Goal: Navigation & Orientation: Find specific page/section

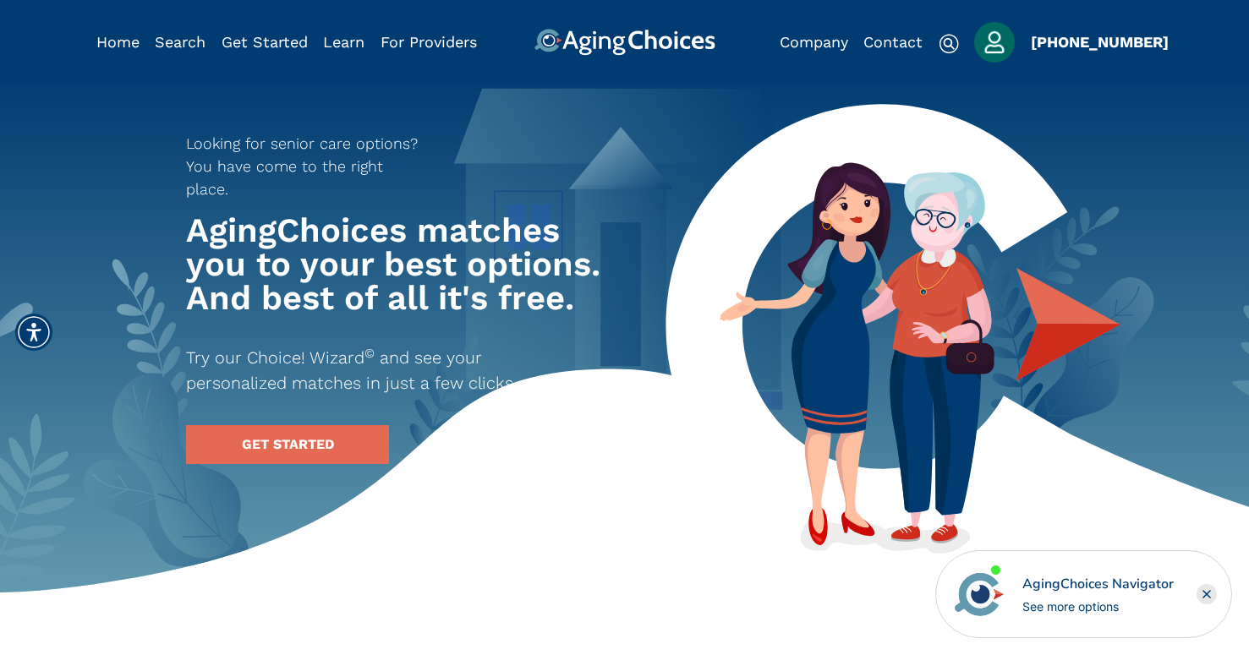
click at [994, 45] on img "Popover trigger" at bounding box center [994, 42] width 41 height 41
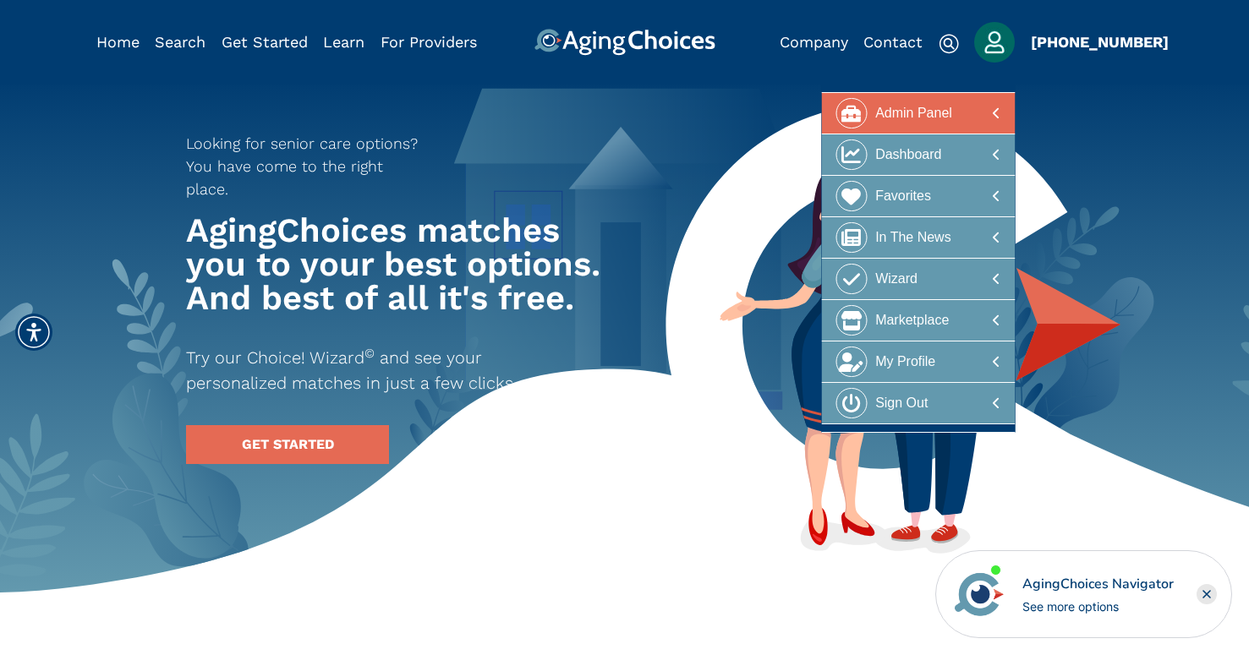
click at [918, 112] on div "Admin Panel" at bounding box center [913, 113] width 77 height 31
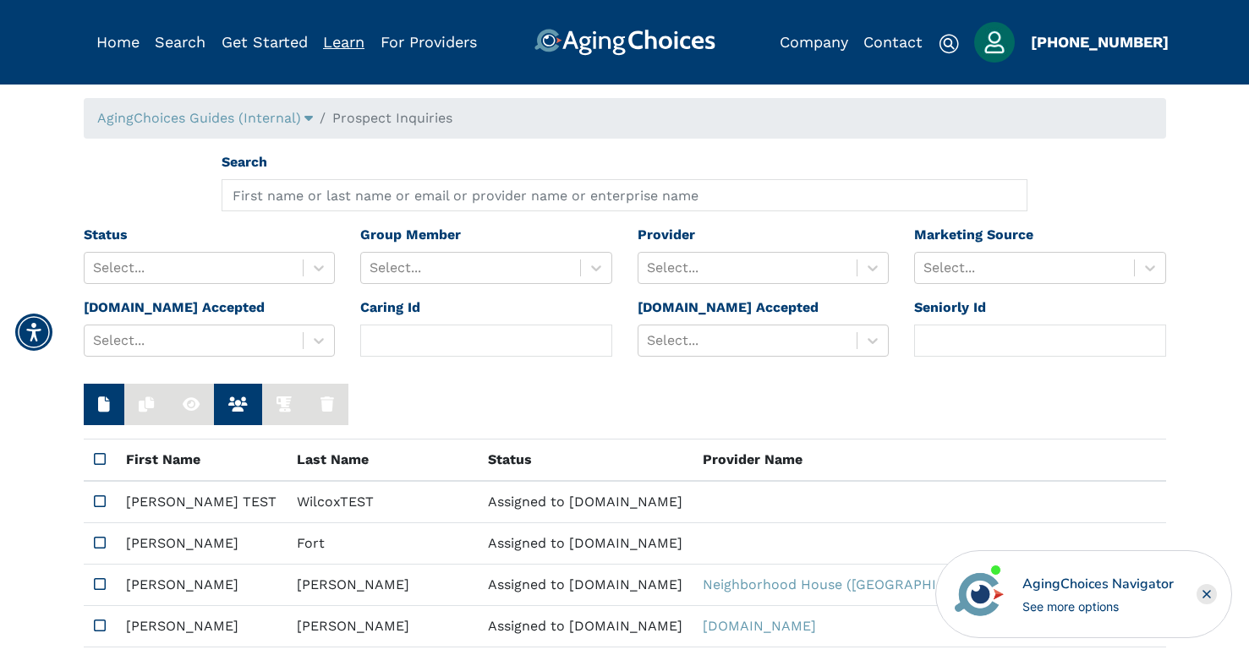
click at [338, 47] on link "Learn" at bounding box center [343, 42] width 41 height 18
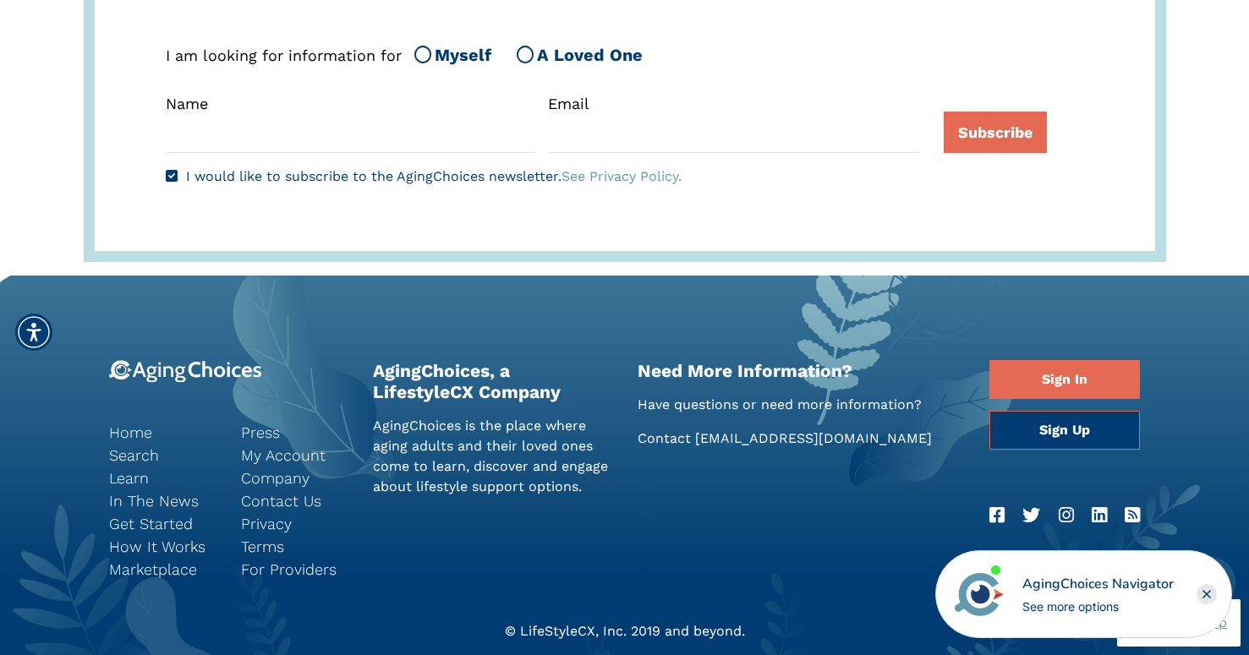
scroll to position [3924, 0]
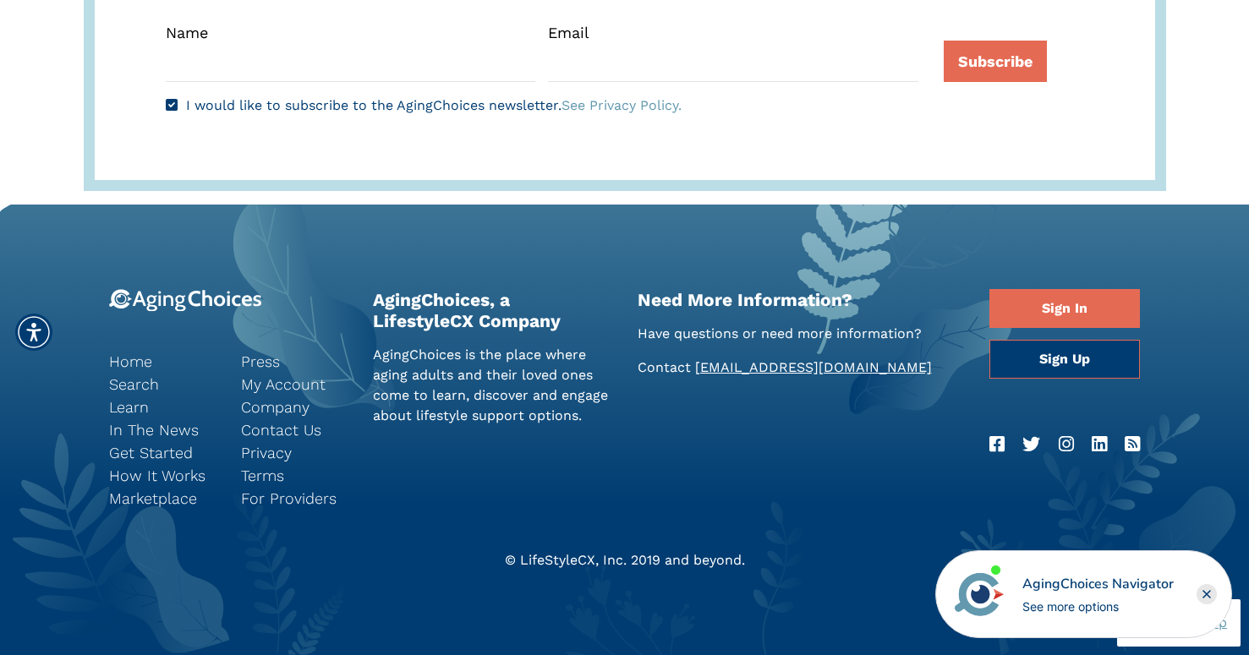
click at [726, 365] on link "[EMAIL_ADDRESS][DOMAIN_NAME]" at bounding box center [813, 367] width 237 height 16
click at [145, 430] on link "In The News" at bounding box center [162, 430] width 107 height 23
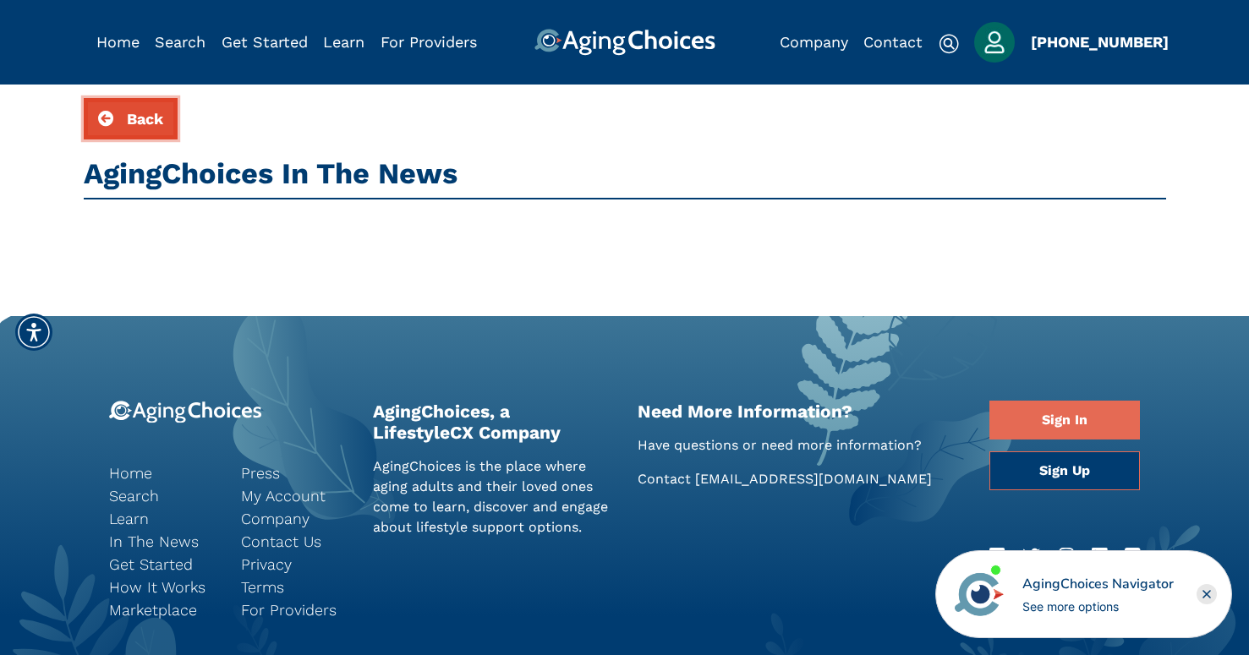
click at [131, 123] on span "Back" at bounding box center [145, 119] width 36 height 18
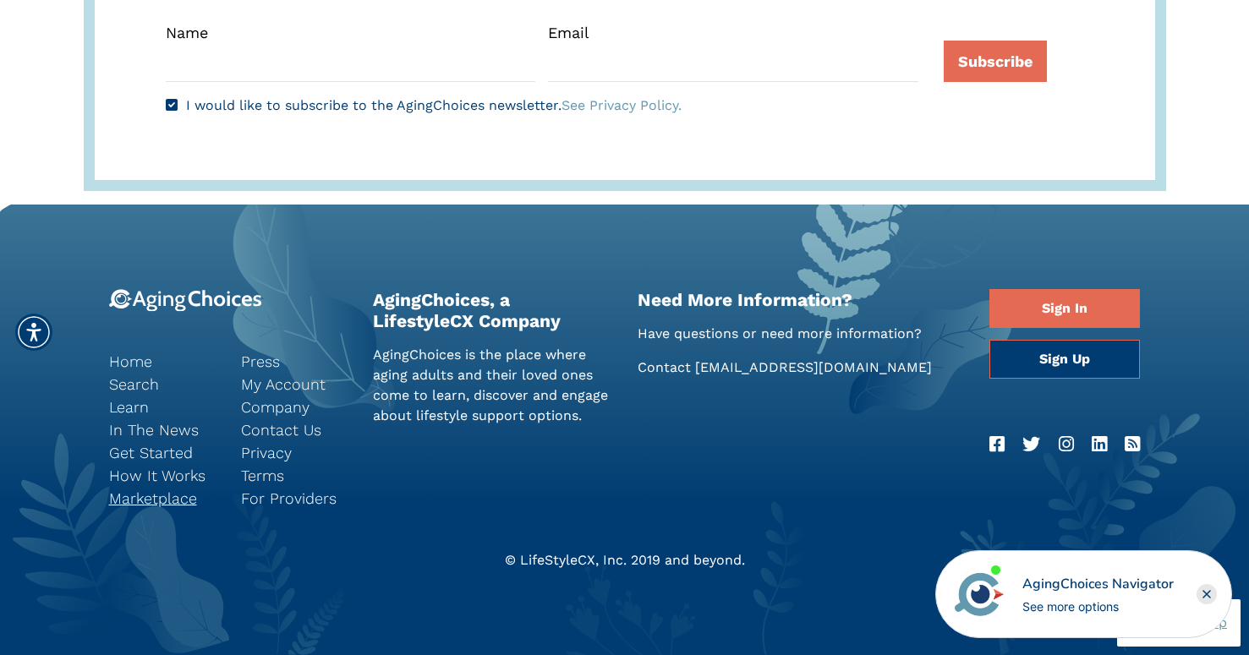
click at [153, 502] on link "Marketplace" at bounding box center [162, 498] width 107 height 23
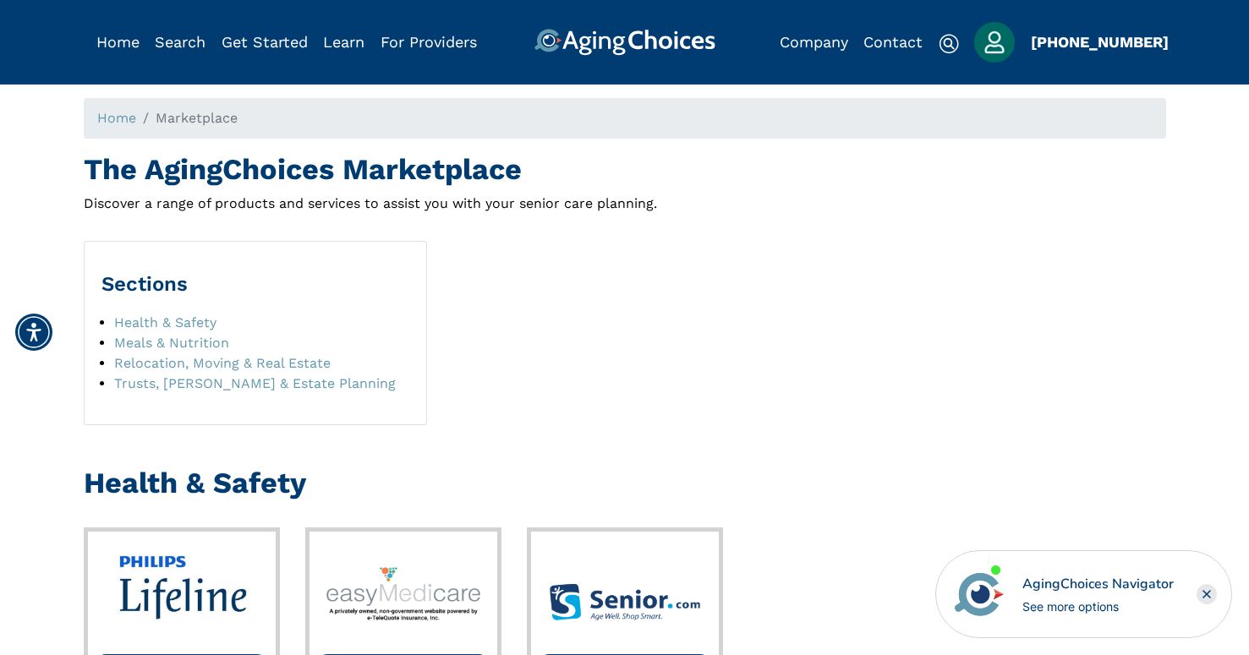
click at [1212, 594] on rect "Close" at bounding box center [1207, 594] width 20 height 20
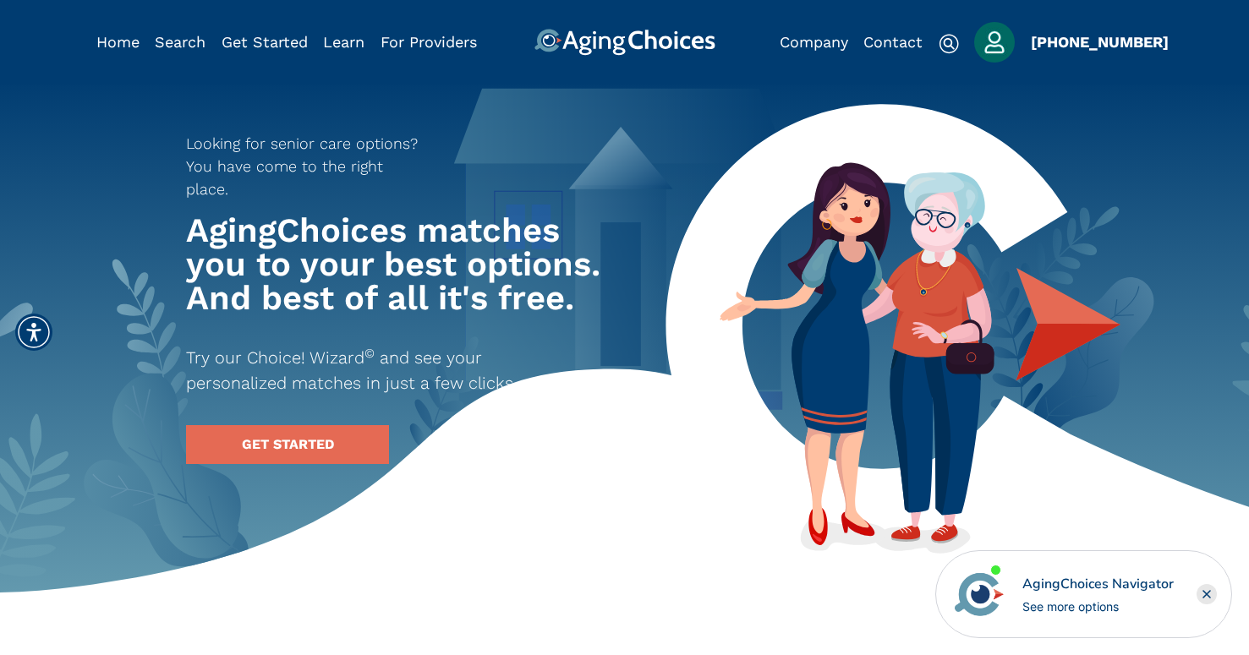
click at [999, 47] on img "Popover trigger" at bounding box center [994, 42] width 41 height 41
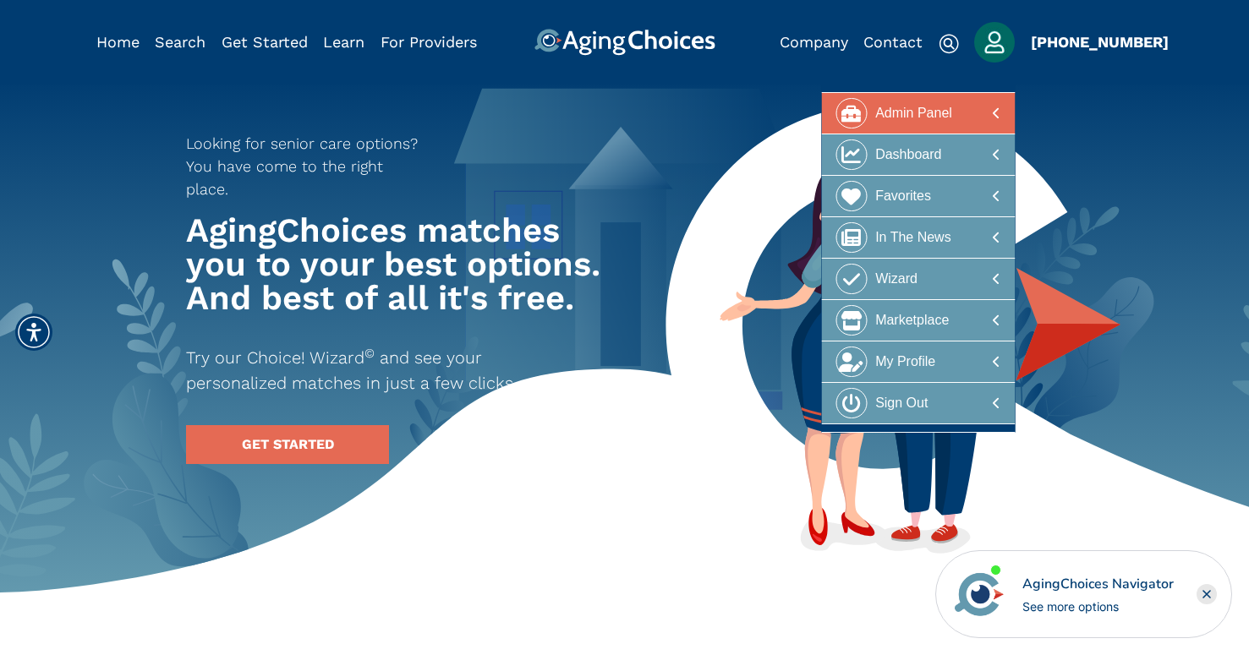
click at [905, 113] on div "Admin Panel" at bounding box center [913, 113] width 77 height 31
